Goal: Task Accomplishment & Management: Use online tool/utility

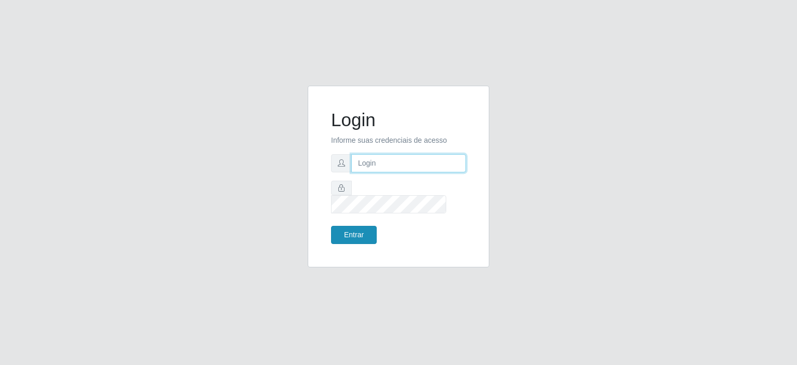
type input "[EMAIL_ADDRESS][DOMAIN_NAME]"
click at [356, 226] on button "Entrar" at bounding box center [354, 235] width 46 height 18
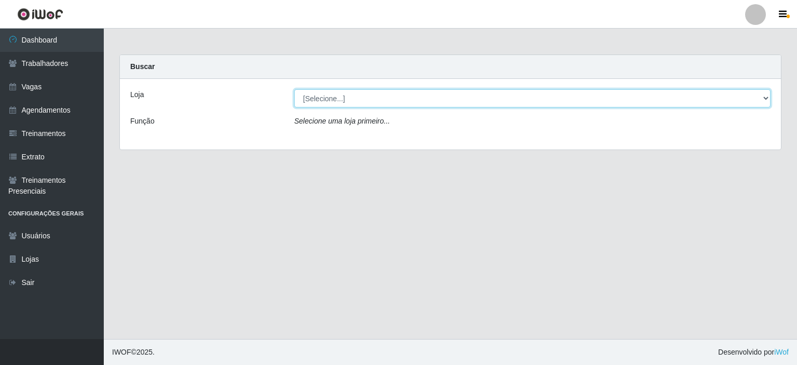
click at [326, 93] on select "[Selecione...] Preço Bom Supermercado" at bounding box center [532, 98] width 476 height 18
select select "387"
click at [294, 89] on select "[Selecione...] Preço Bom Supermercado" at bounding box center [532, 98] width 476 height 18
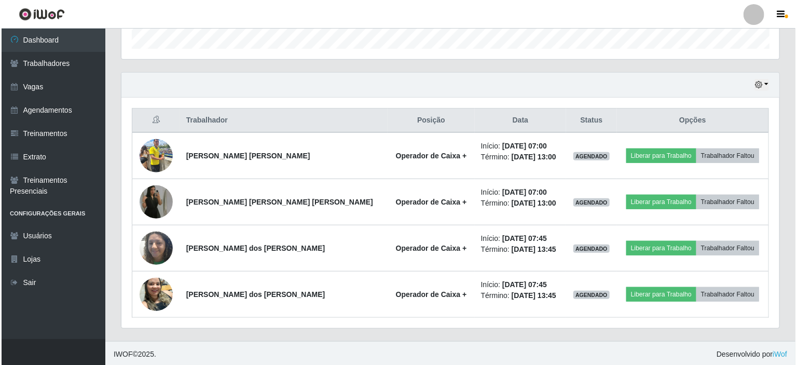
scroll to position [322, 0]
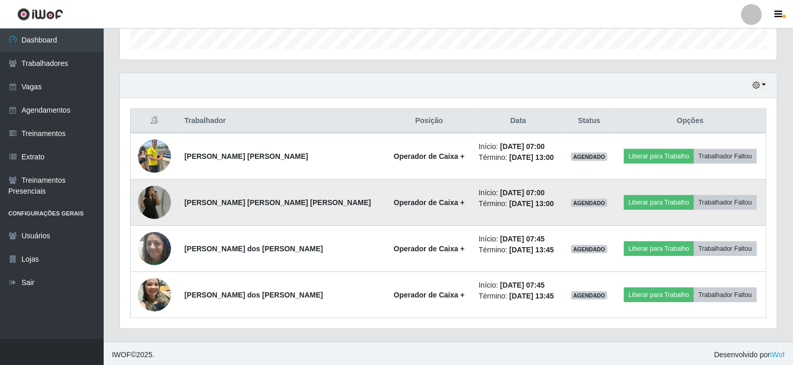
click at [158, 201] on img at bounding box center [154, 202] width 33 height 59
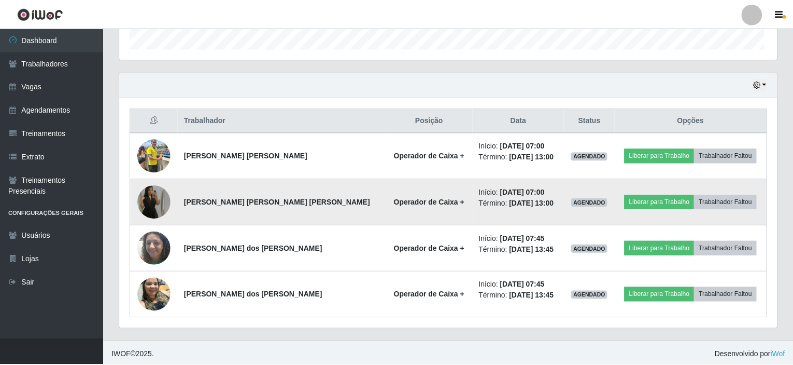
scroll to position [215, 653]
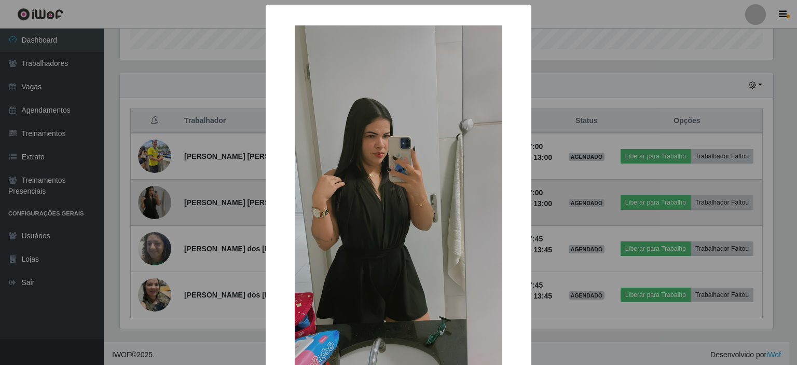
click at [158, 201] on div "× OK Cancel" at bounding box center [398, 182] width 797 height 365
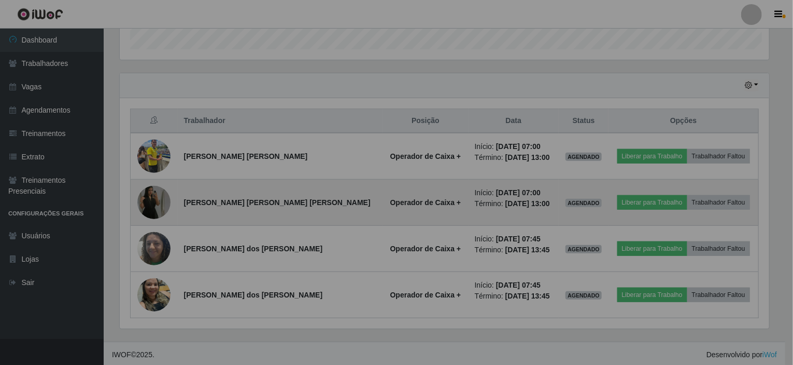
scroll to position [215, 658]
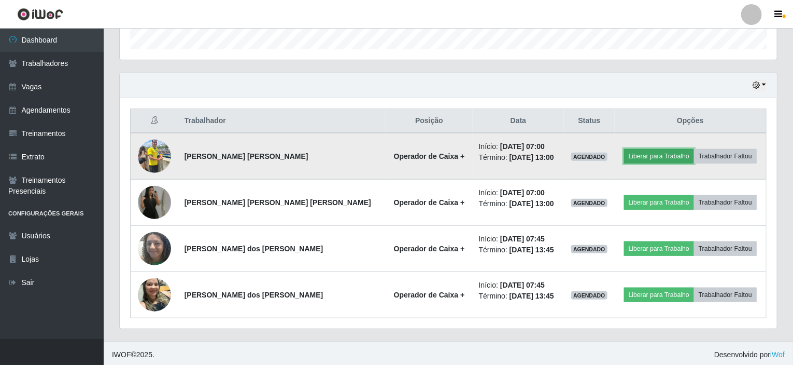
click at [639, 153] on button "Liberar para Trabalho" at bounding box center [659, 156] width 70 height 15
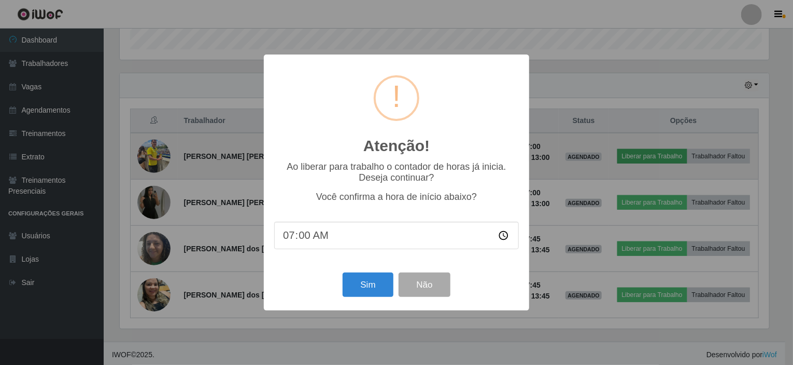
scroll to position [215, 653]
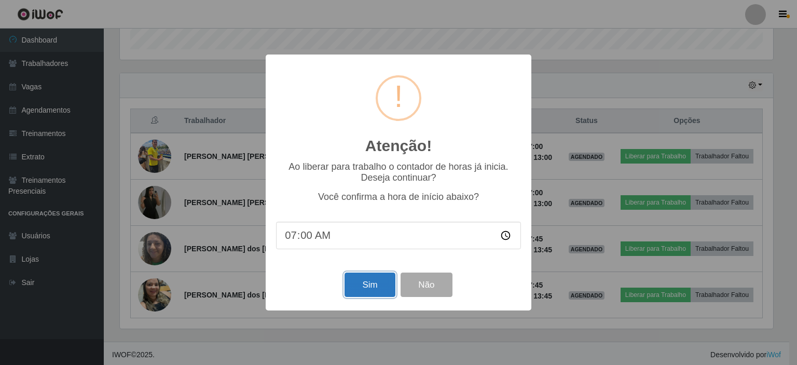
click at [366, 283] on button "Sim" at bounding box center [369, 284] width 50 height 24
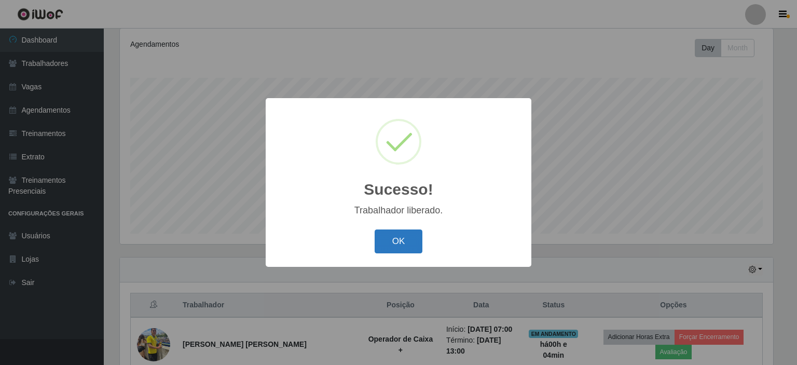
click at [403, 241] on button "OK" at bounding box center [398, 241] width 48 height 24
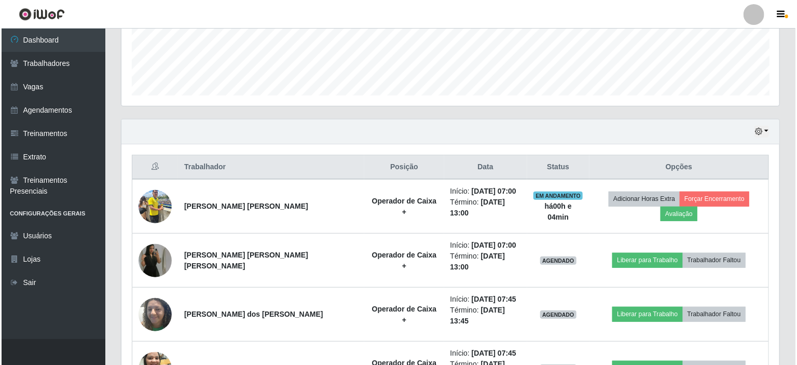
scroll to position [293, 0]
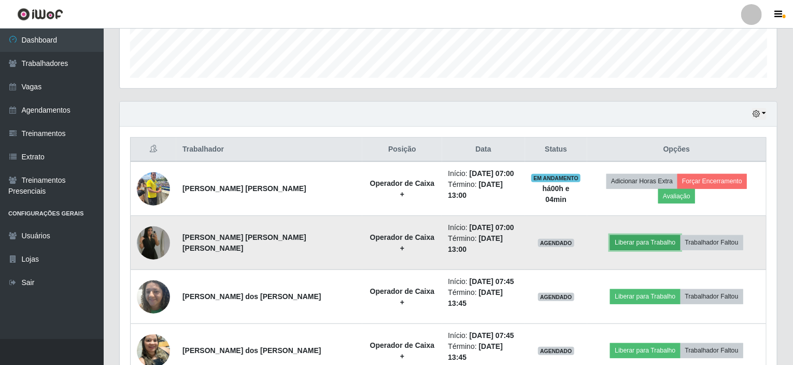
click at [630, 235] on button "Liberar para Trabalho" at bounding box center [645, 242] width 70 height 15
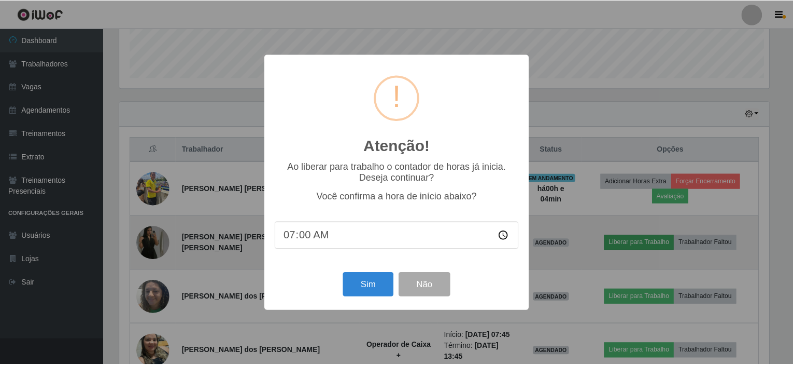
scroll to position [215, 653]
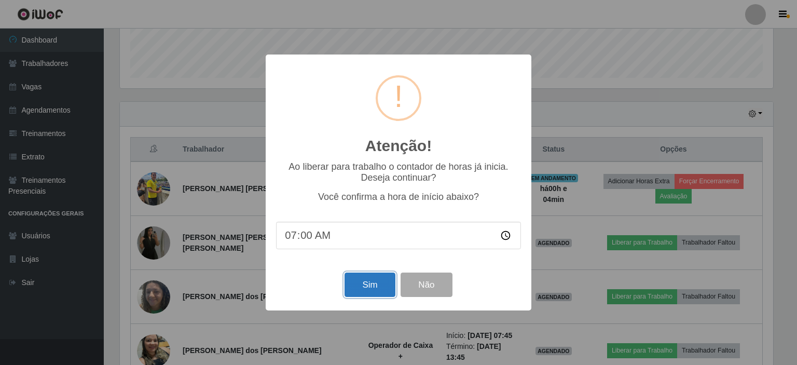
click at [354, 285] on button "Sim" at bounding box center [369, 284] width 50 height 24
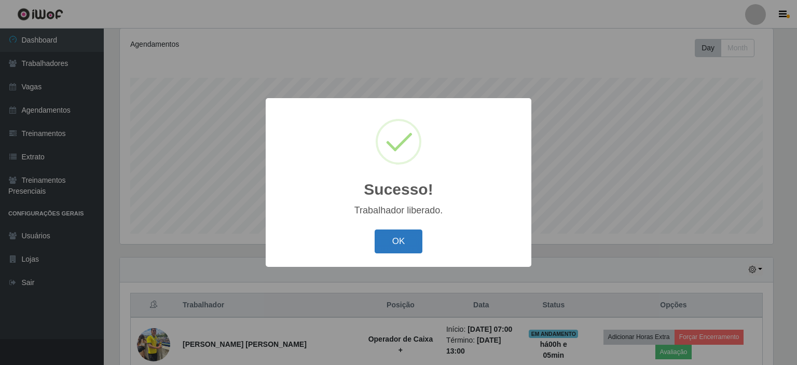
click at [393, 247] on button "OK" at bounding box center [398, 241] width 48 height 24
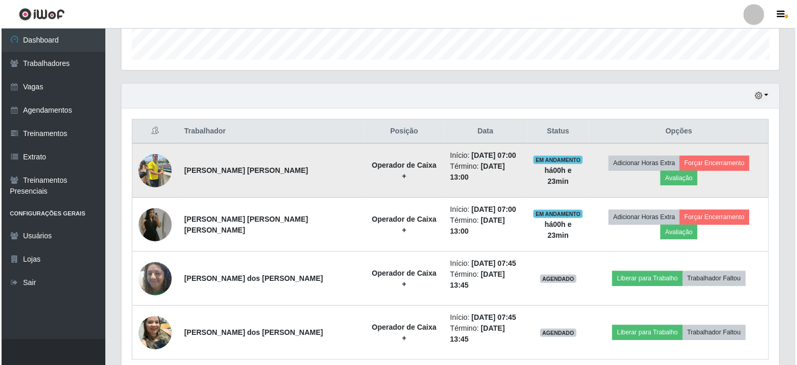
scroll to position [215, 658]
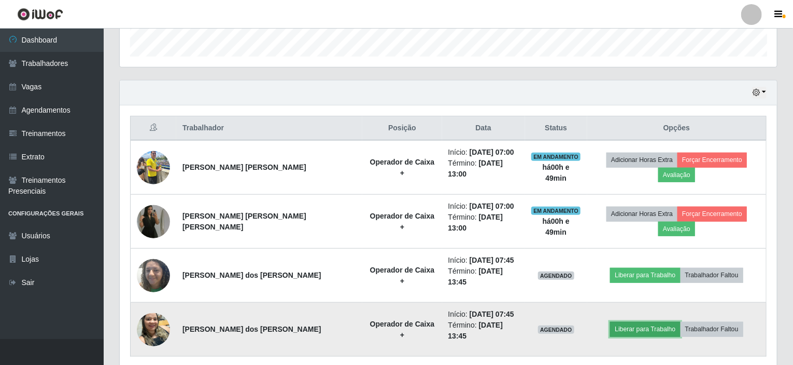
click at [635, 322] on button "Liberar para Trabalho" at bounding box center [645, 329] width 70 height 15
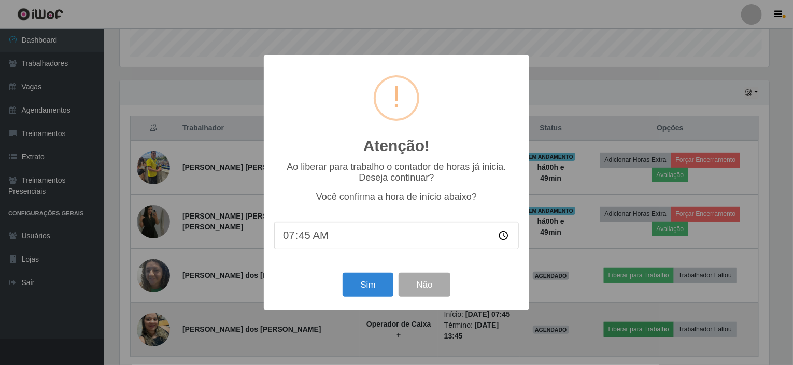
scroll to position [215, 653]
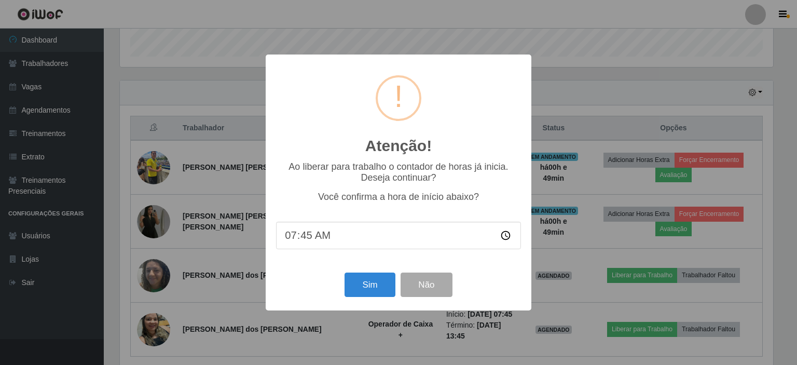
click at [307, 241] on input "07:45" at bounding box center [398, 234] width 245 height 27
type input "07:49"
click at [359, 284] on button "Sim" at bounding box center [369, 284] width 50 height 24
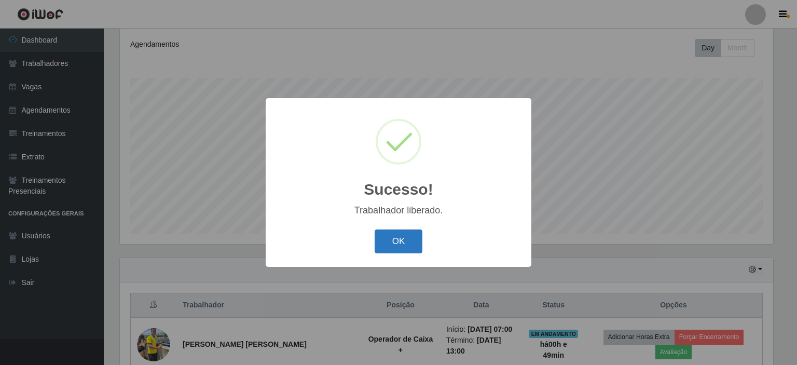
click at [394, 238] on button "OK" at bounding box center [398, 241] width 48 height 24
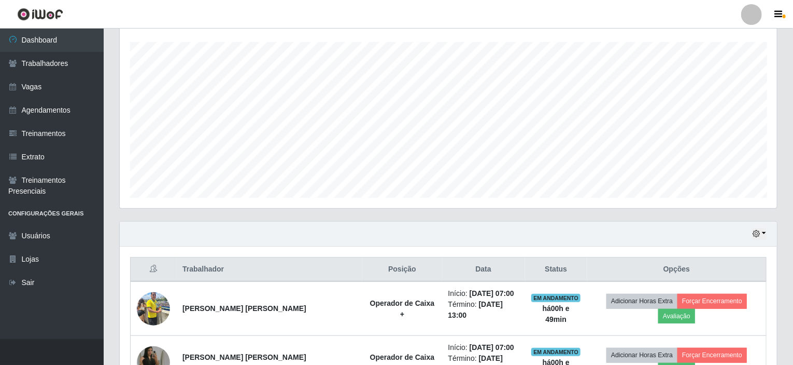
scroll to position [322, 0]
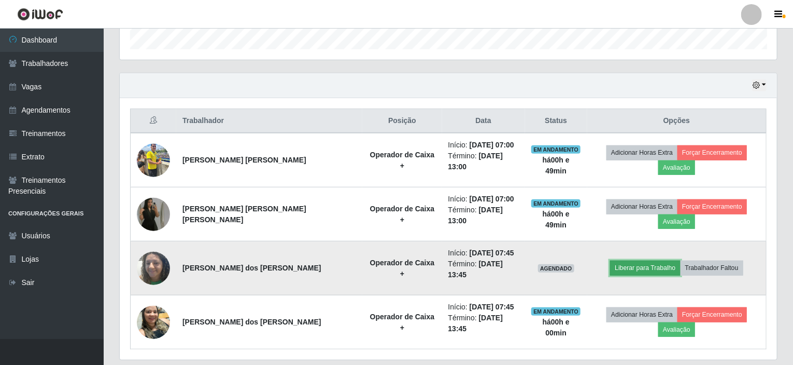
click at [626, 260] on button "Liberar para Trabalho" at bounding box center [645, 267] width 70 height 15
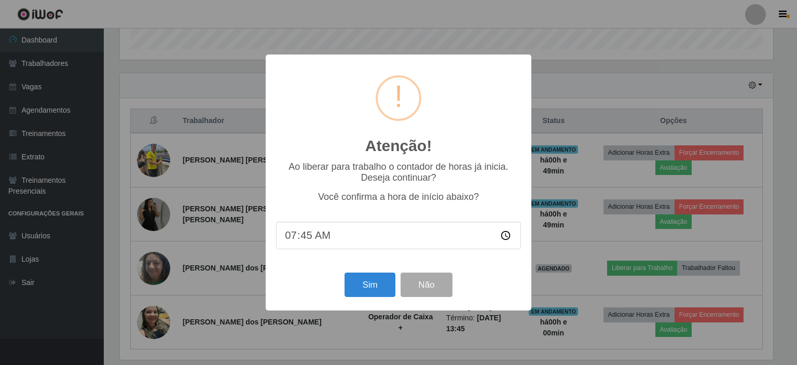
click at [307, 235] on input "07:45" at bounding box center [398, 234] width 245 height 27
type input "07:49"
click at [371, 290] on button "Sim" at bounding box center [369, 284] width 50 height 24
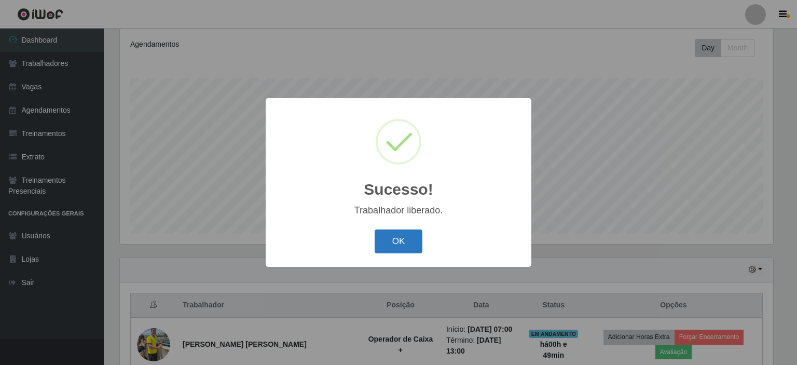
click at [396, 245] on button "OK" at bounding box center [398, 241] width 48 height 24
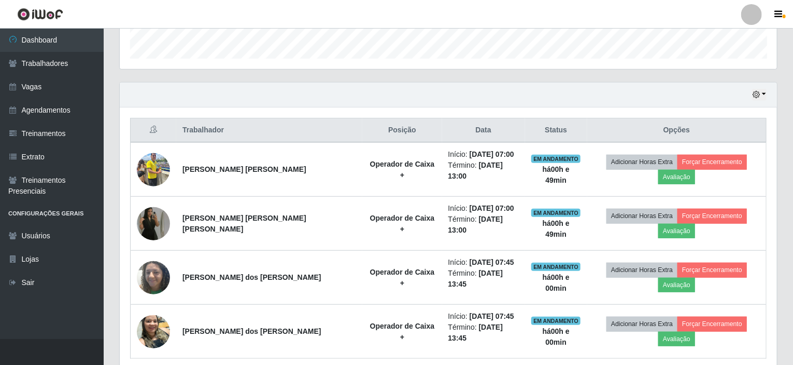
scroll to position [322, 0]
